Goal: Transaction & Acquisition: Subscribe to service/newsletter

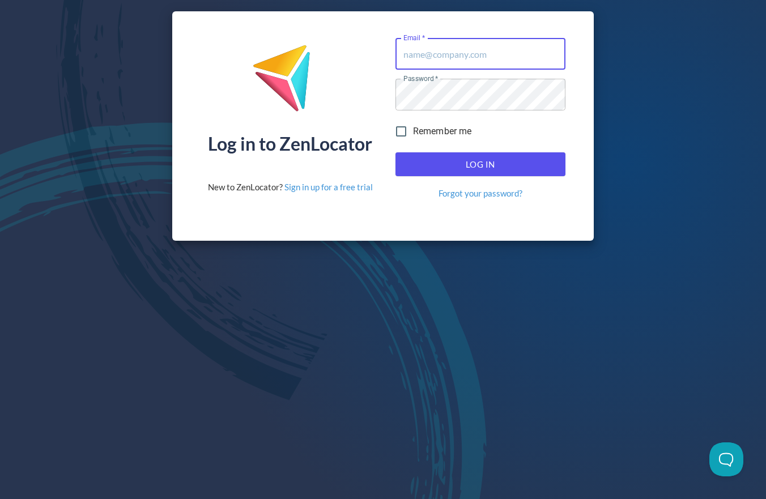
type input "[EMAIL_ADDRESS][DOMAIN_NAME]"
click at [441, 165] on span "Log In" at bounding box center [480, 164] width 145 height 15
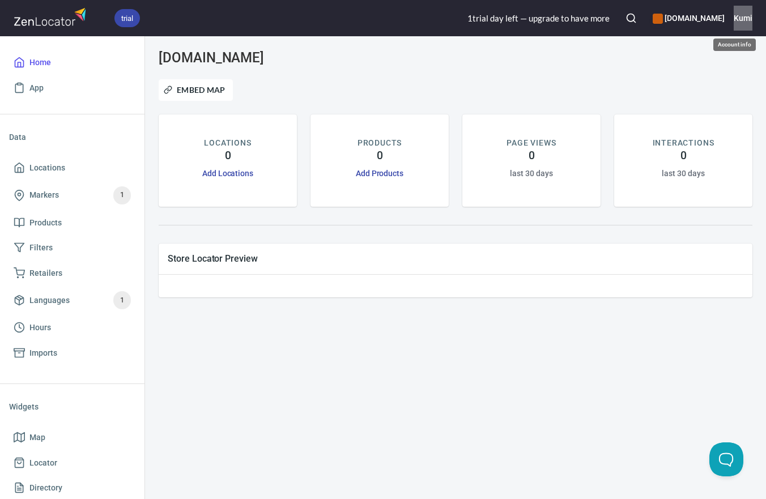
click at [743, 19] on h6 "Kumi" at bounding box center [743, 18] width 19 height 12
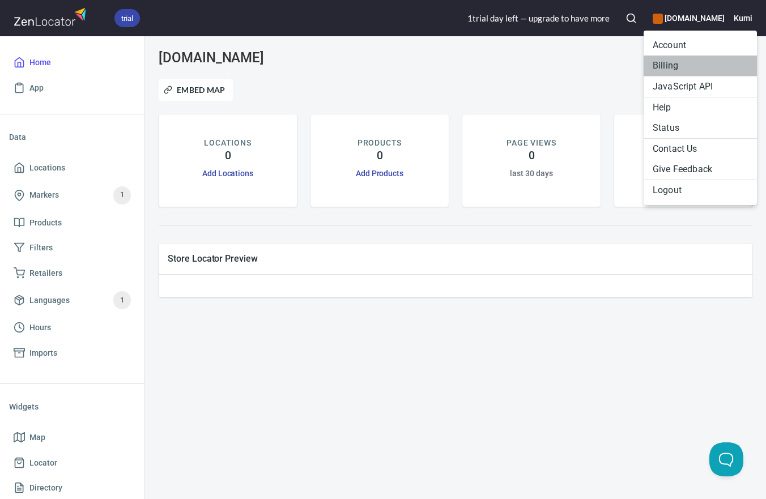
click at [670, 65] on li "Billing" at bounding box center [700, 66] width 113 height 20
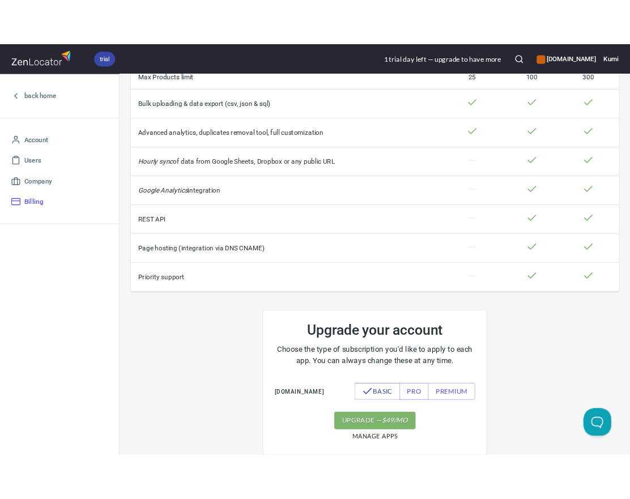
scroll to position [340, 0]
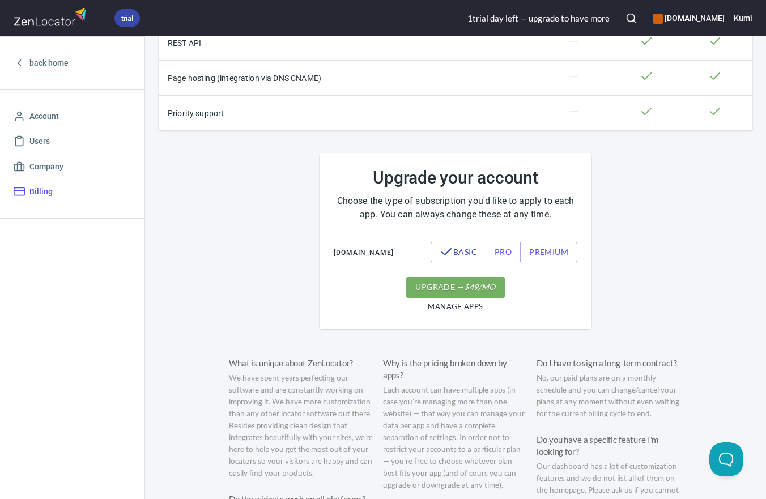
click at [456, 295] on span "upgrade — $ 49 /mo" at bounding box center [455, 288] width 80 height 14
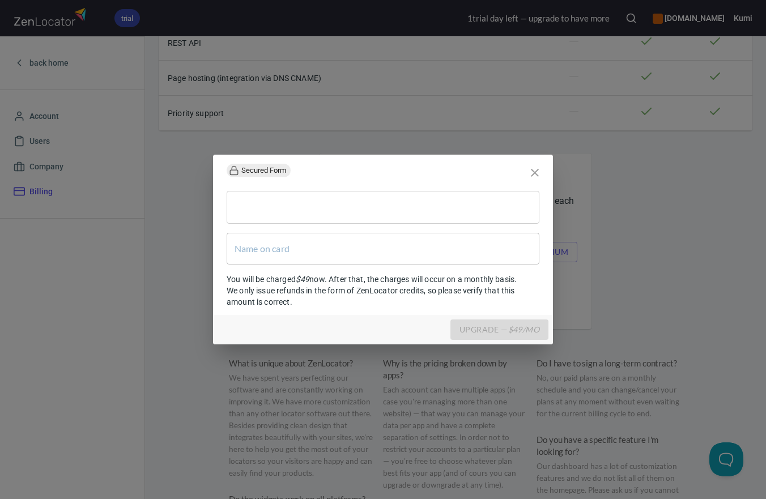
click at [364, 168] on div "Secured Form" at bounding box center [383, 171] width 340 height 32
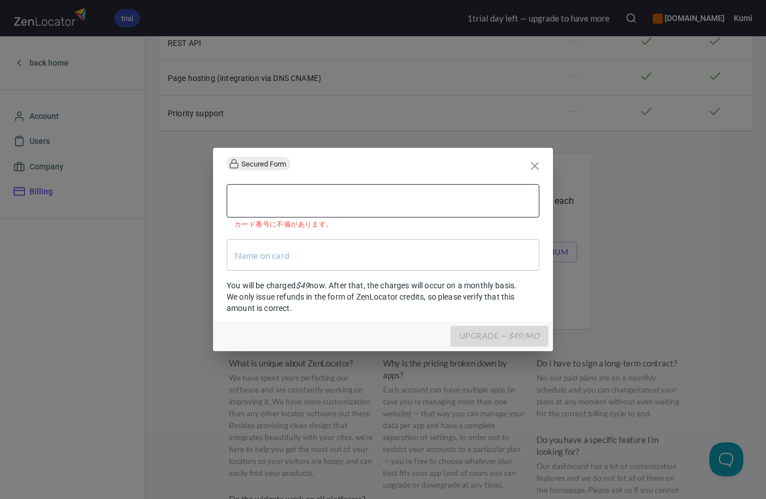
type input "[PERSON_NAME]"
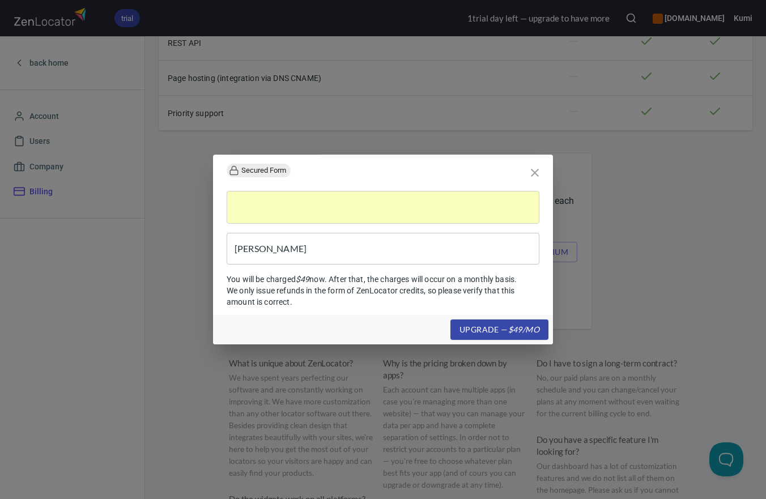
click at [341, 249] on input "[PERSON_NAME]" at bounding box center [383, 249] width 313 height 32
click at [320, 255] on input "[PERSON_NAME]" at bounding box center [383, 249] width 313 height 32
click at [250, 330] on div "upgrade — $ 49 /mo" at bounding box center [383, 330] width 340 height 30
click at [530, 330] on em "$ 49 /mo" at bounding box center [523, 330] width 31 height 14
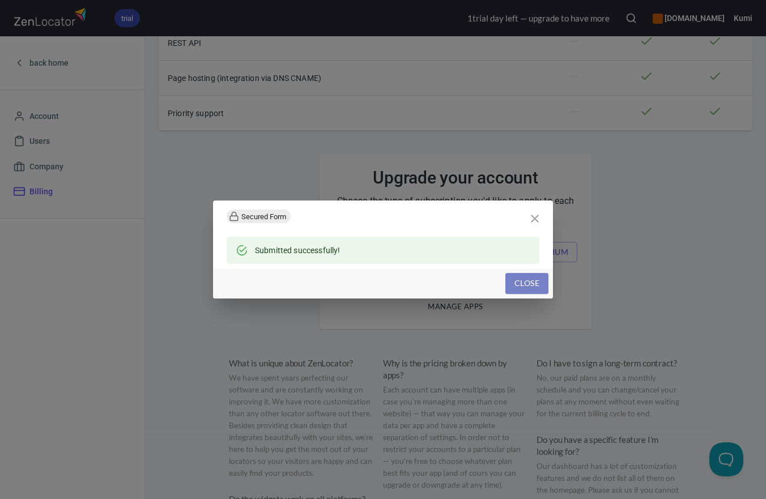
click at [538, 278] on span "Close" at bounding box center [527, 284] width 25 height 14
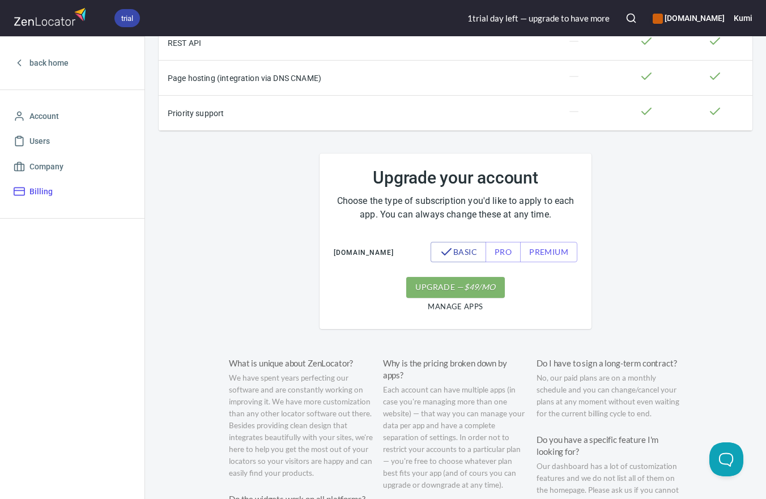
click at [509, 23] on div "1 trial day left — upgrade to have more" at bounding box center [539, 18] width 142 height 12
click at [508, 17] on div "1 trial day left — upgrade to have more" at bounding box center [539, 18] width 142 height 12
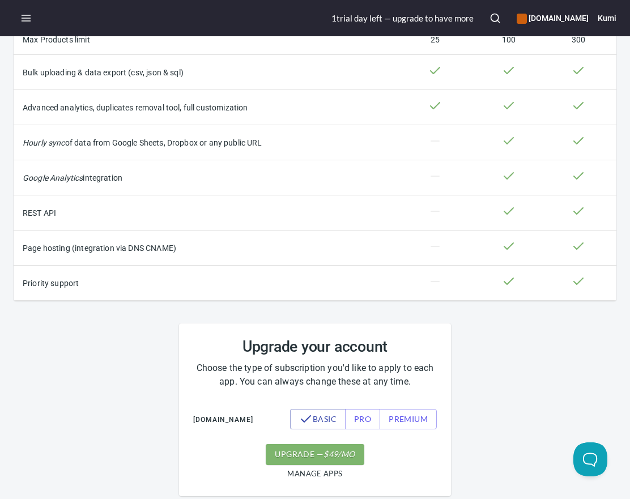
scroll to position [283, 0]
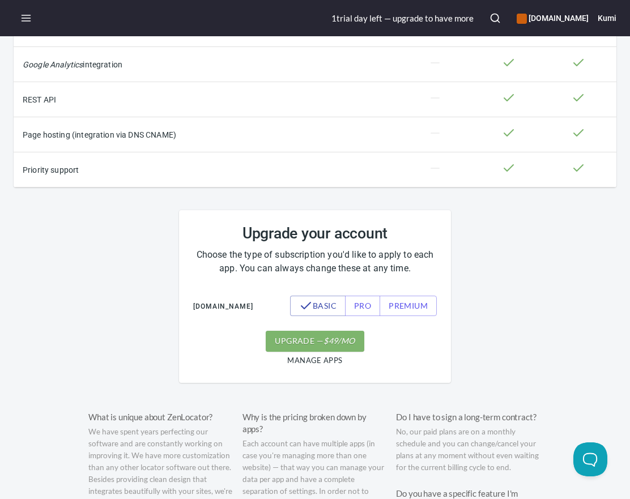
click at [496, 350] on div "Basic Plan Pro Premium Locations 1,000 10,000 20,000 Daily map views 3,000 5,00…" at bounding box center [315, 207] width 630 height 881
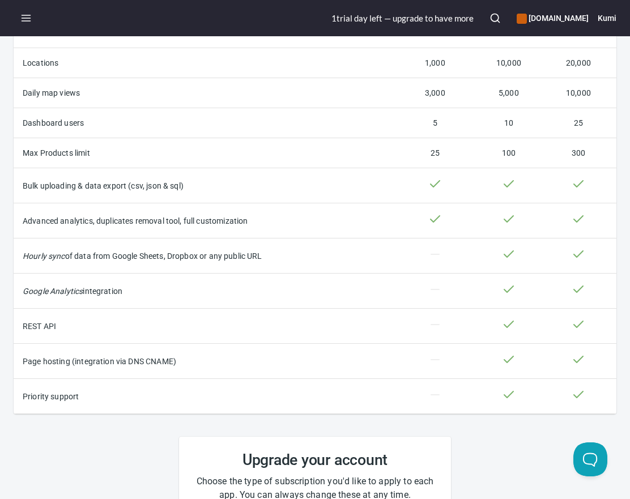
scroll to position [0, 0]
